Goal: Task Accomplishment & Management: Manage account settings

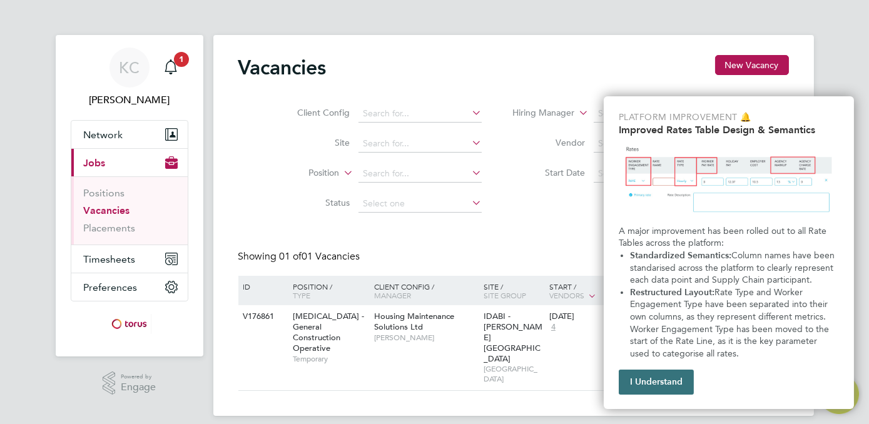
click at [654, 377] on button "I Understand" at bounding box center [656, 382] width 75 height 25
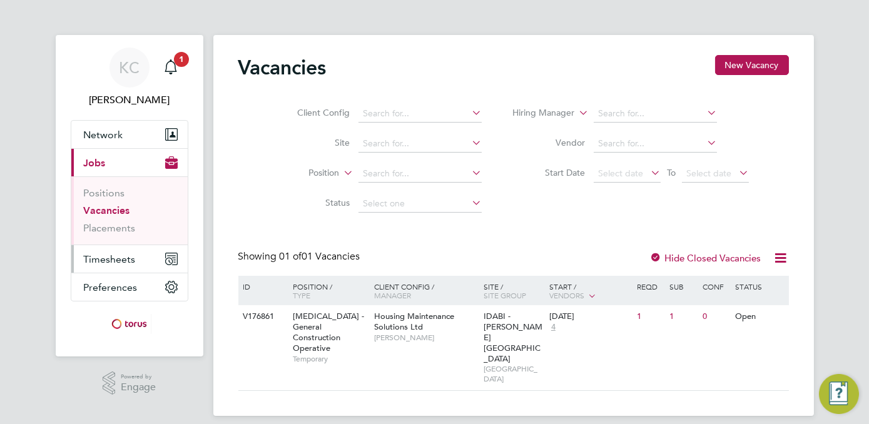
click at [118, 261] on span "Timesheets" at bounding box center [110, 259] width 52 height 12
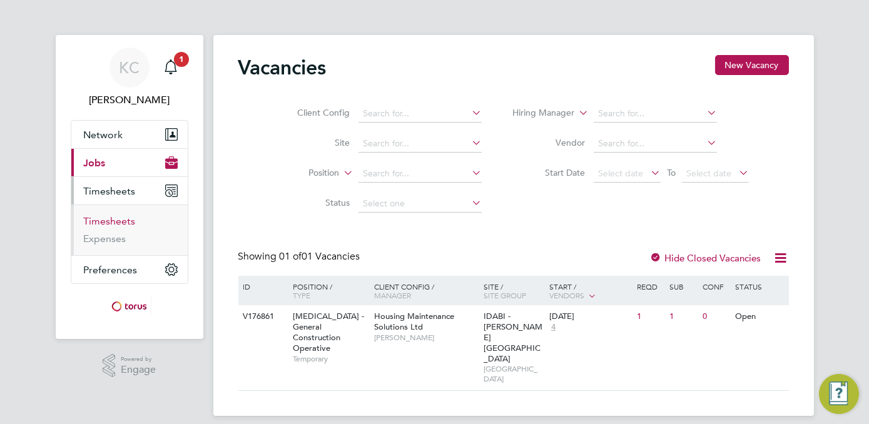
click at [112, 221] on link "Timesheets" at bounding box center [110, 221] width 52 height 12
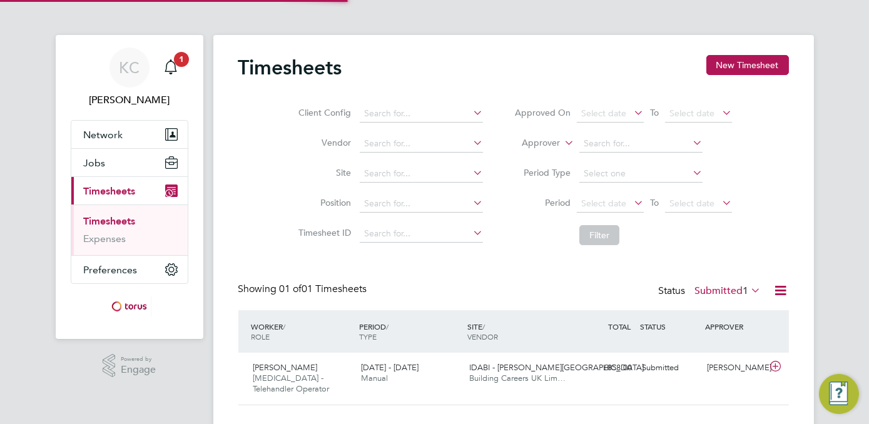
scroll to position [31, 108]
click at [422, 374] on div "[DATE] - [DATE] Manual" at bounding box center [410, 373] width 108 height 31
click at [422, 373] on div "[DATE] - [DATE] Manual" at bounding box center [410, 373] width 108 height 31
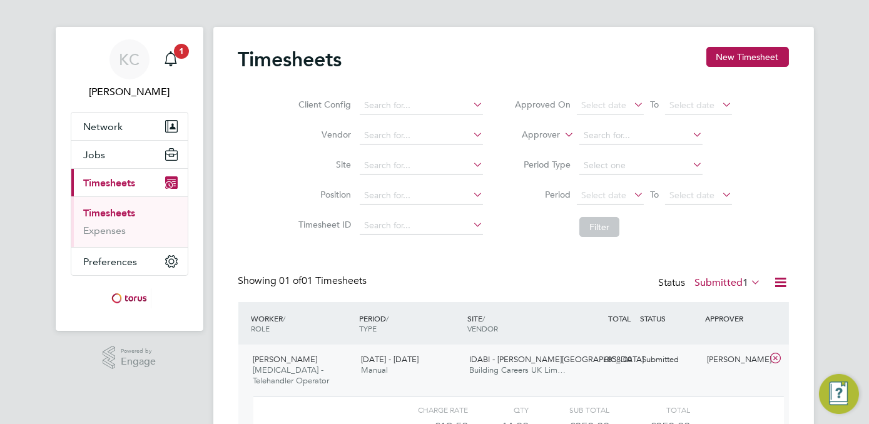
drag, startPoint x: 284, startPoint y: 95, endPoint x: 303, endPoint y: 99, distance: 19.9
click at [303, 99] on li "Client Config" at bounding box center [389, 106] width 220 height 30
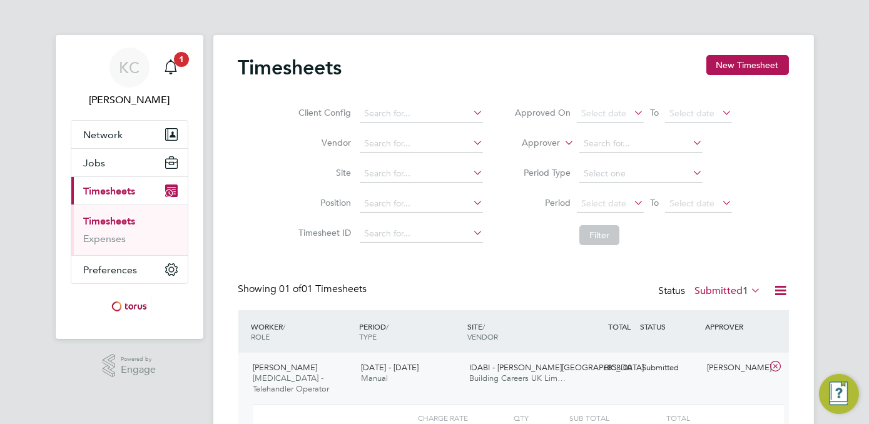
scroll to position [140, 0]
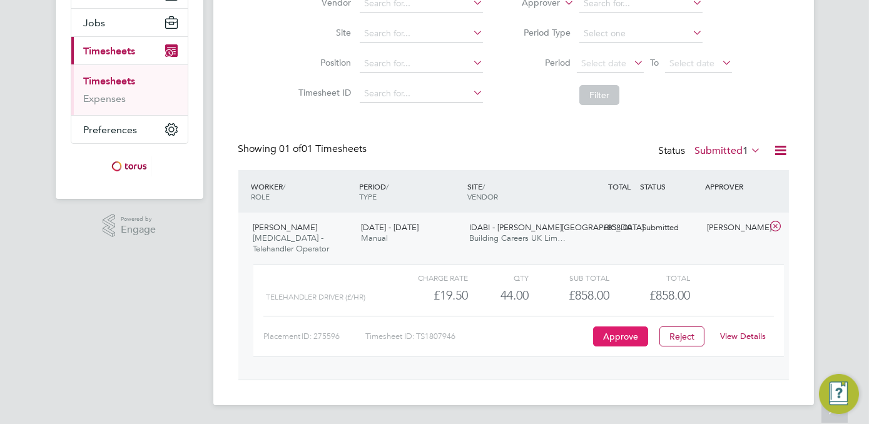
click at [613, 334] on button "Approve" at bounding box center [620, 337] width 55 height 20
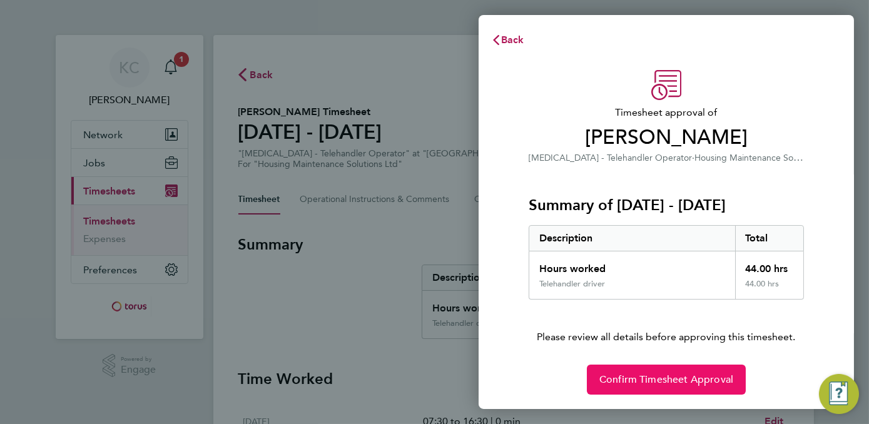
click at [653, 380] on span "Confirm Timesheet Approval" at bounding box center [666, 380] width 134 height 13
